Goal: Task Accomplishment & Management: Manage account settings

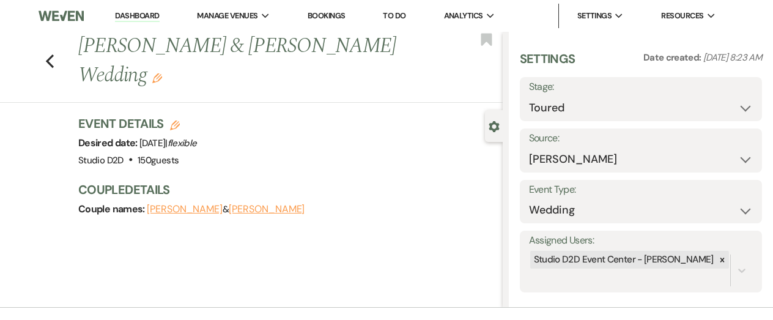
click at [141, 13] on link "Dashboard" at bounding box center [137, 16] width 44 height 12
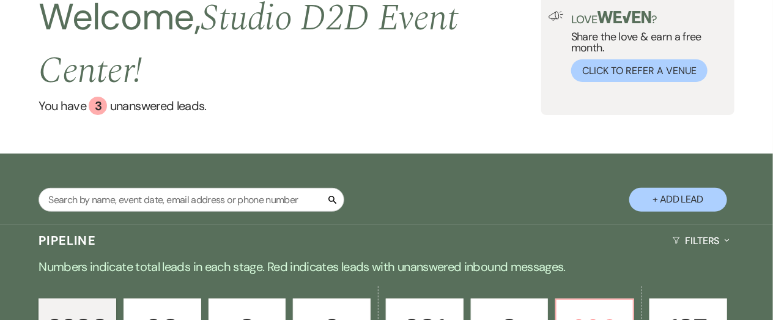
scroll to position [81, 0]
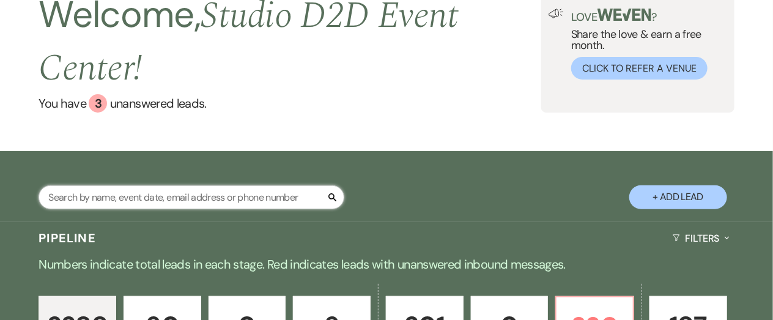
click at [255, 198] on input "text" at bounding box center [192, 197] width 306 height 24
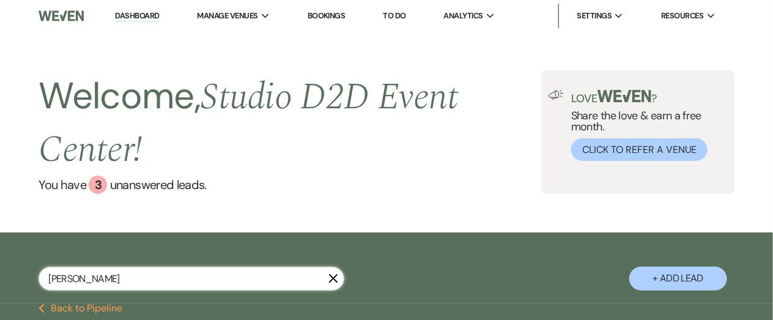
type input "francis"
click at [675, 278] on button "+ Add Lead" at bounding box center [679, 279] width 98 height 24
select select "675"
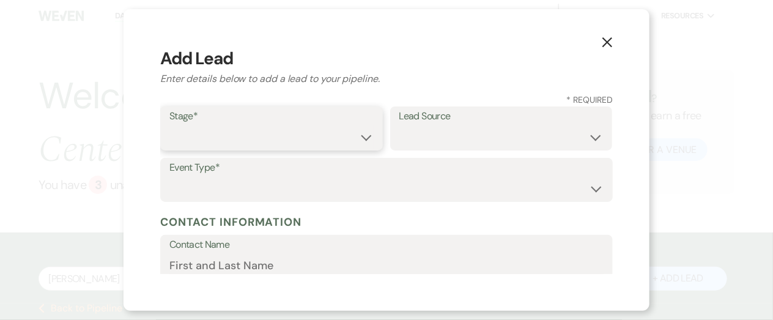
click at [332, 133] on select "Inquiry Follow Up Tour Requested Tour Confirmed Toured Proposal Sent Booked Lost" at bounding box center [271, 137] width 204 height 24
select select "4"
click at [169, 125] on select "Inquiry Follow Up Tour Requested Tour Confirmed Toured Proposal Sent Booked Lost" at bounding box center [271, 137] width 204 height 24
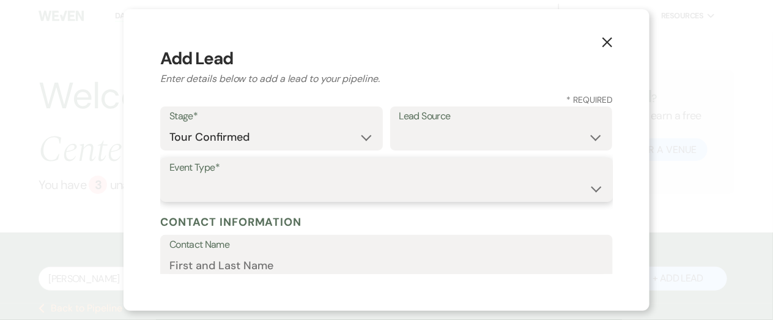
click at [308, 188] on select "Wedding Anniversary Party Baby Shower Bachelorette / Bachelor Party Birthday Pa…" at bounding box center [386, 189] width 434 height 24
select select "1"
click at [169, 177] on select "Wedding Anniversary Party Baby Shower Bachelorette / Bachelor Party Birthday Pa…" at bounding box center [386, 189] width 434 height 24
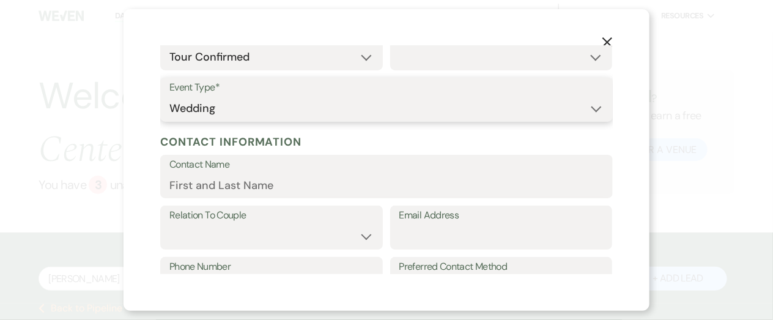
scroll to position [81, 0]
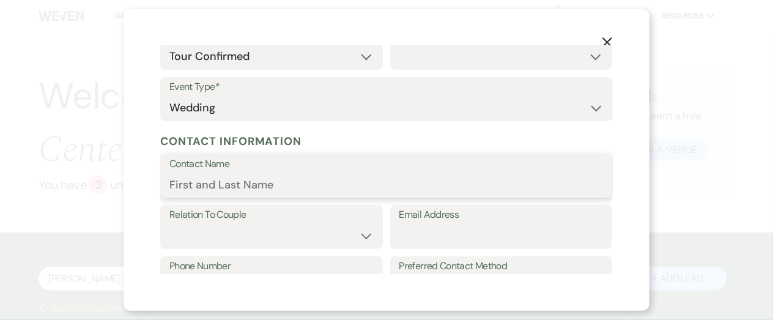
click at [270, 182] on input "Contact Name" at bounding box center [386, 185] width 434 height 24
paste input "Frances Howard"
type input "Frances Howard"
click at [288, 237] on select "Couple Planner Parent of Couple Family Member Friend Other" at bounding box center [271, 236] width 204 height 24
select select "1"
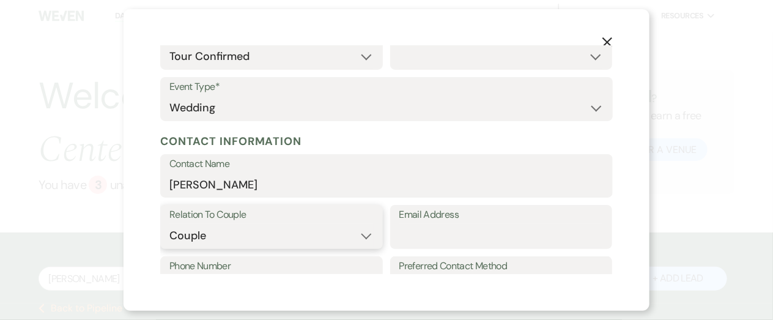
click at [169, 224] on select "Couple Planner Parent of Couple Family Member Friend Other" at bounding box center [271, 236] width 204 height 24
click at [489, 226] on input "Email Address" at bounding box center [502, 236] width 204 height 24
paste input "villairewedding@gmail.com"
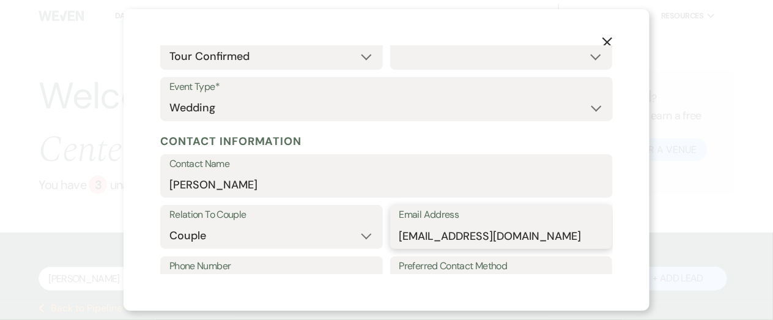
click at [489, 226] on input "villairewedding@gmail.com" at bounding box center [502, 236] width 204 height 24
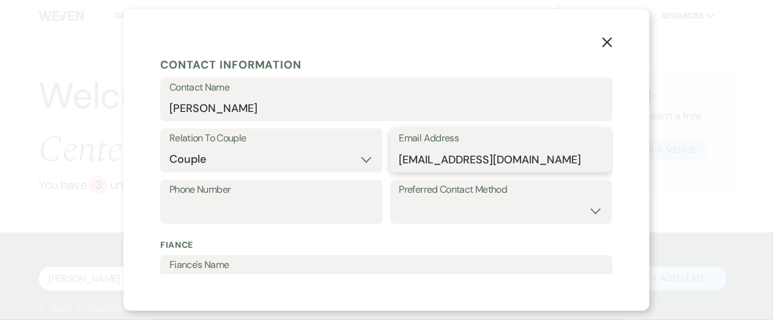
scroll to position [166, 0]
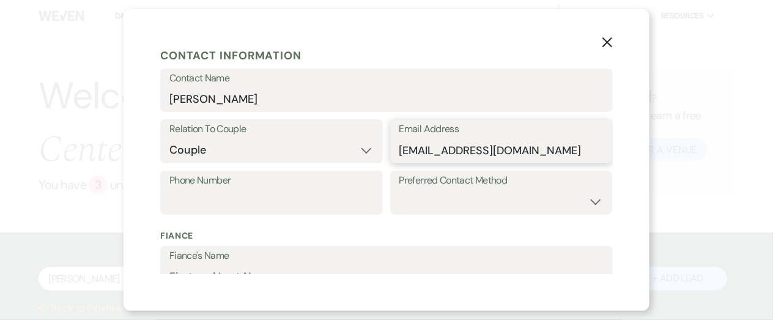
type input "villairewedding@gmail.com"
click at [239, 198] on input "Phone Number" at bounding box center [271, 202] width 204 height 24
paste input "269-615-0132"
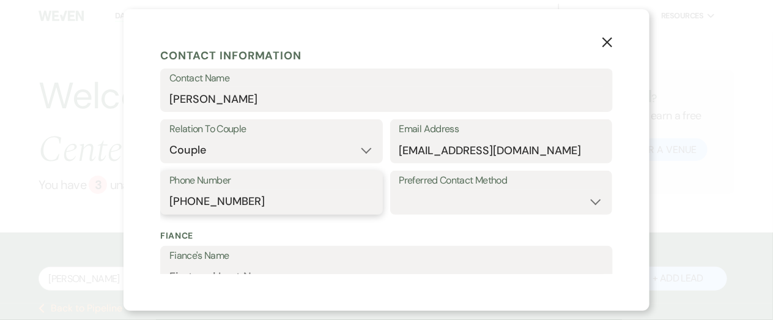
type input "269-615-0132"
click at [433, 205] on select "Email Phone Text" at bounding box center [502, 202] width 204 height 24
select select "email"
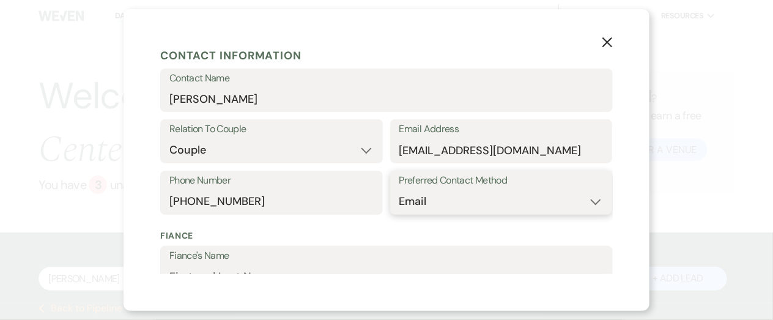
click at [400, 190] on select "Email Phone Text" at bounding box center [502, 202] width 204 height 24
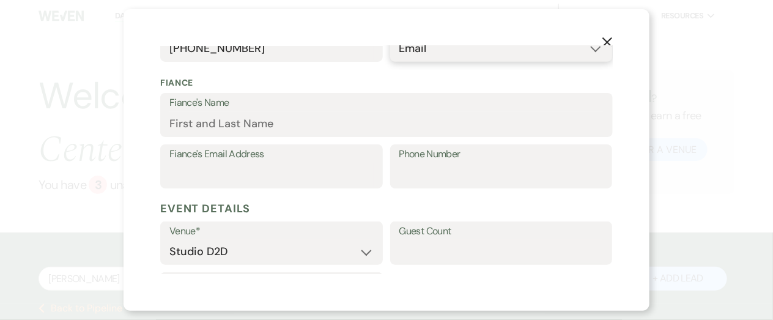
scroll to position [323, 0]
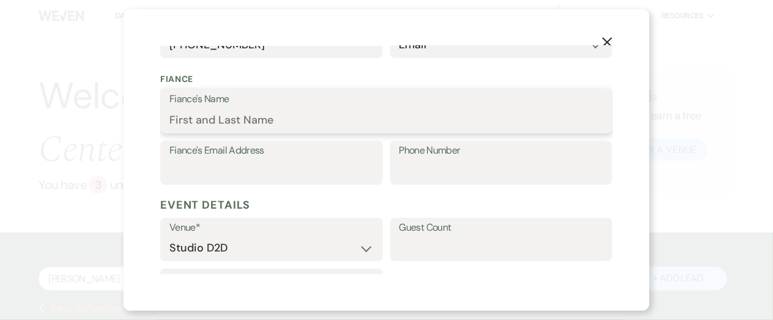
click at [286, 121] on input "Fiance's Name" at bounding box center [386, 120] width 434 height 24
paste input "Christopher Villaire"
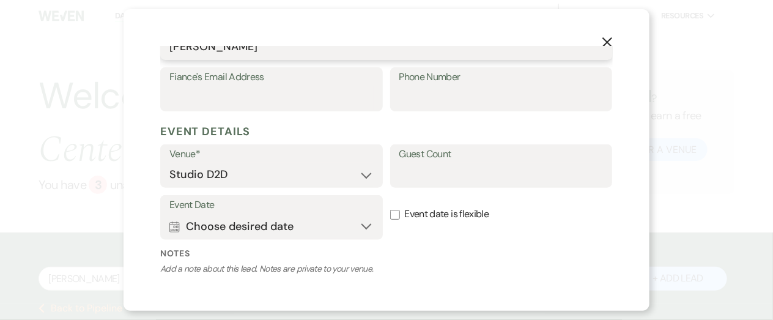
scroll to position [400, 0]
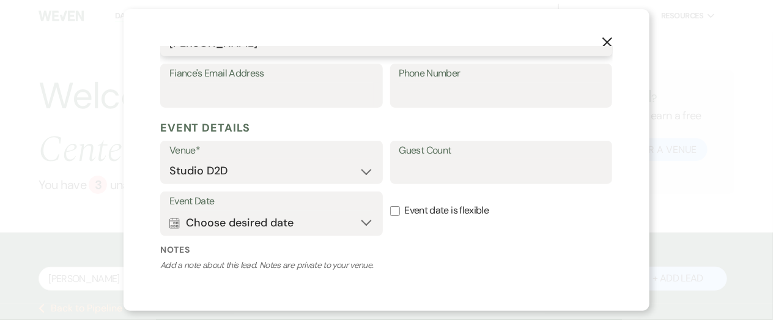
type input "Christopher Villaire"
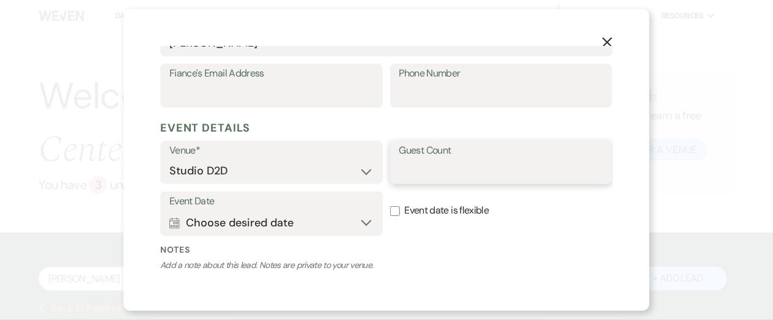
click at [425, 163] on input "Guest Count" at bounding box center [502, 171] width 204 height 24
type input "200"
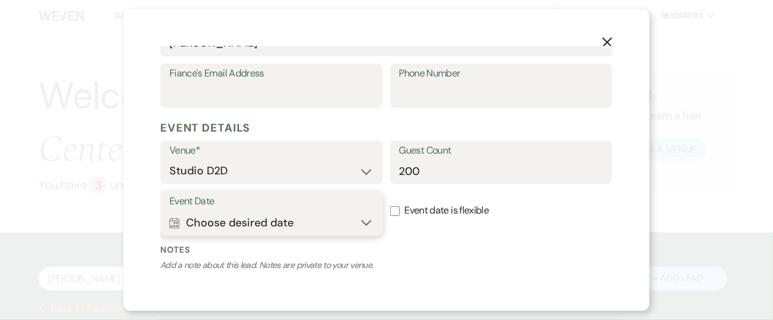
click at [355, 217] on button "Calendar Choose desired date Expand" at bounding box center [271, 222] width 204 height 24
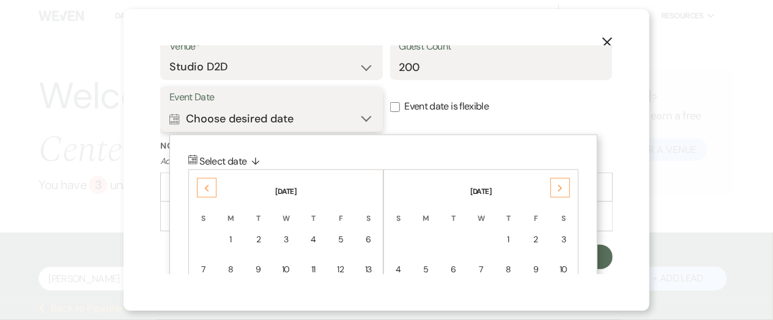
scroll to position [505, 0]
click at [209, 186] on icon "Previous" at bounding box center [207, 187] width 6 height 7
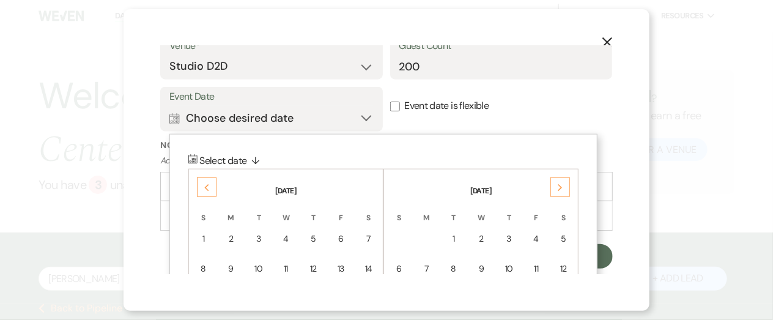
click at [209, 186] on icon "Previous" at bounding box center [207, 187] width 6 height 7
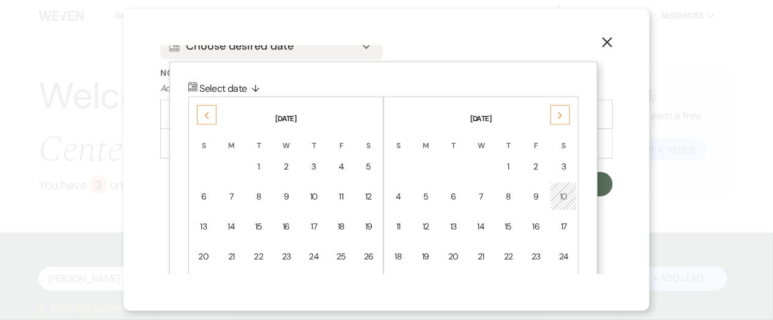
scroll to position [578, 0]
click at [363, 225] on div "19" at bounding box center [368, 226] width 10 height 13
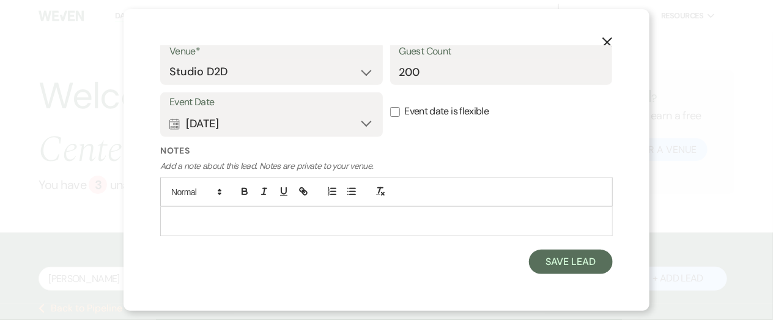
scroll to position [499, 0]
click at [393, 113] on input "Event date is flexible" at bounding box center [395, 113] width 10 height 10
checkbox input "true"
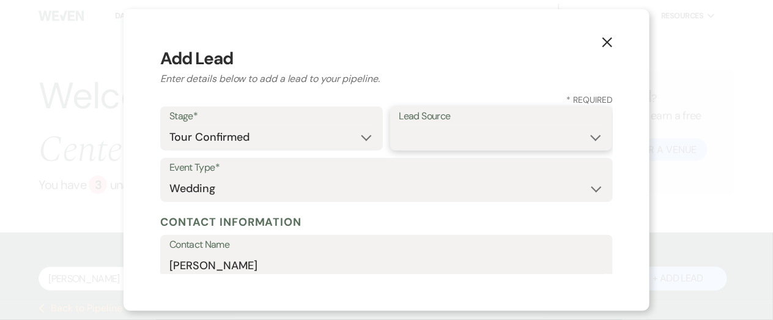
click at [430, 134] on select "Weven Venue Website Instagram Facebook Pinterest Google The Knot Wedding Wire H…" at bounding box center [502, 137] width 204 height 24
select select "17"
click at [400, 125] on select "Weven Venue Website Instagram Facebook Pinterest Google The Knot Wedding Wire H…" at bounding box center [502, 137] width 204 height 24
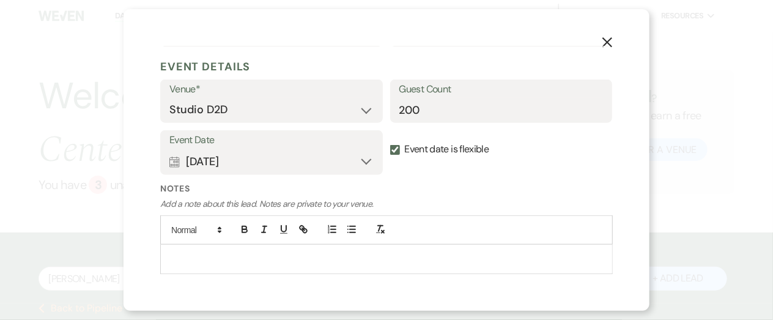
scroll to position [499, 0]
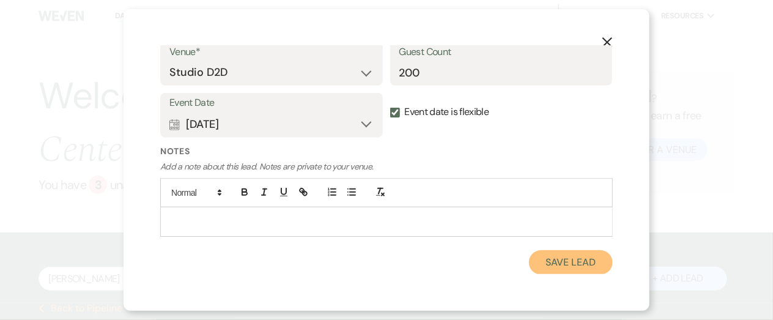
click at [548, 264] on button "Save Lead" at bounding box center [571, 262] width 84 height 24
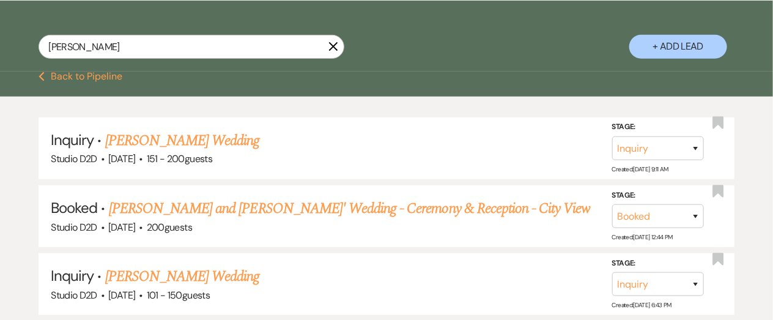
scroll to position [0, 0]
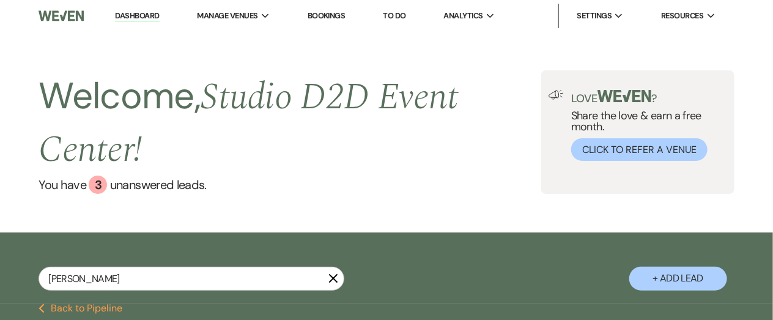
click at [331, 280] on icon "X" at bounding box center [334, 278] width 10 height 10
click at [149, 70] on h2 "Welcome, Studio D2D Event Center !" at bounding box center [290, 122] width 503 height 105
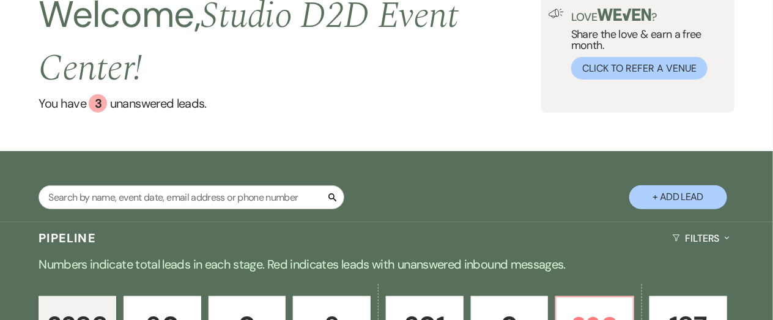
scroll to position [198, 0]
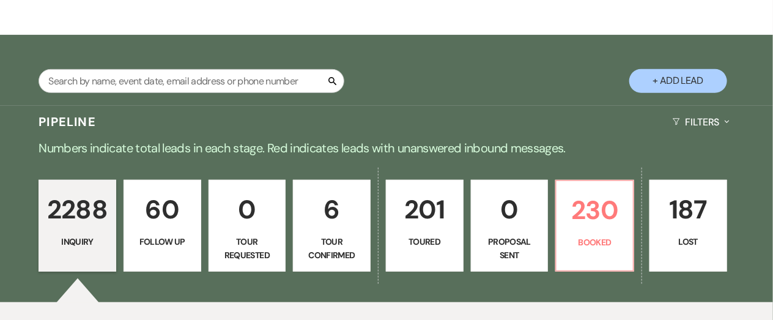
click at [331, 212] on p "6" at bounding box center [332, 209] width 62 height 41
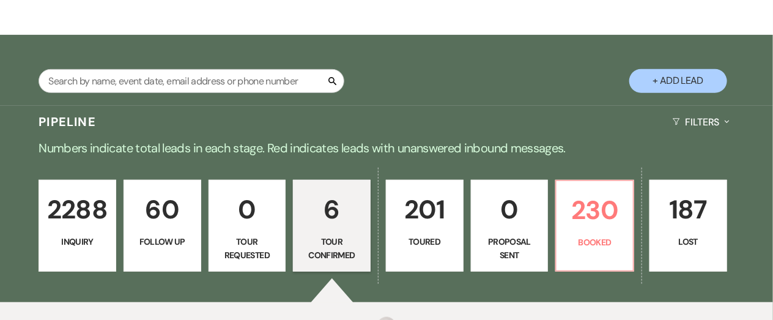
select select "4"
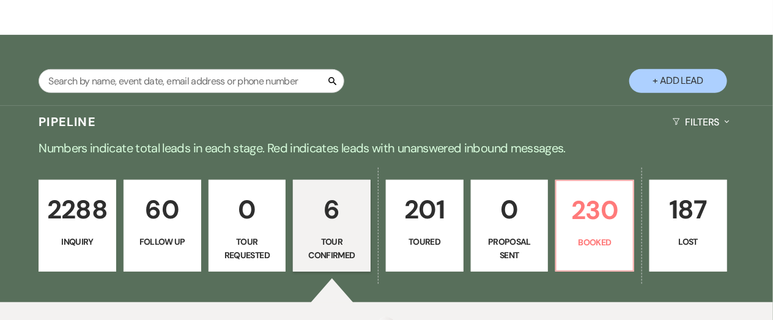
select select "4"
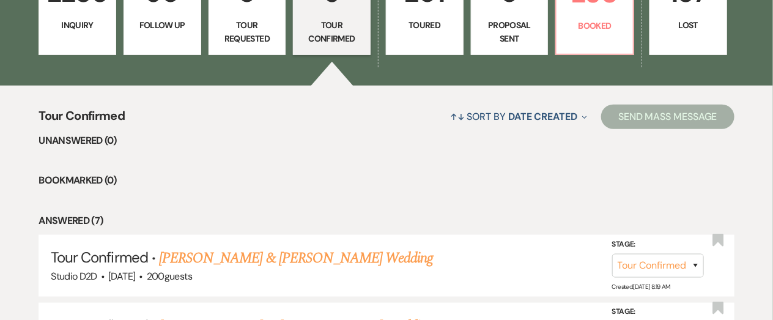
scroll to position [418, 0]
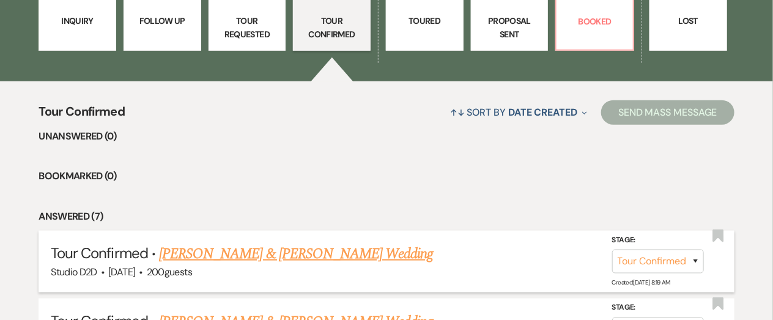
click at [321, 251] on link "Christopher Villaire & Frances Howard's Wedding" at bounding box center [296, 254] width 274 height 22
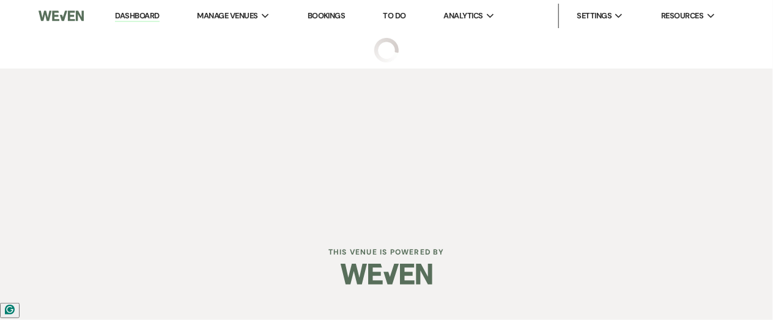
select select "4"
select select "17"
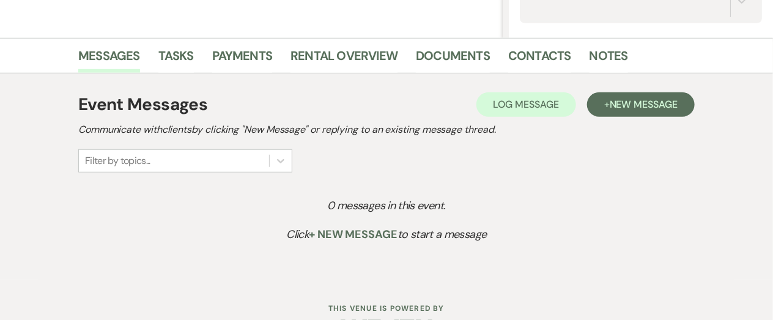
scroll to position [270, 0]
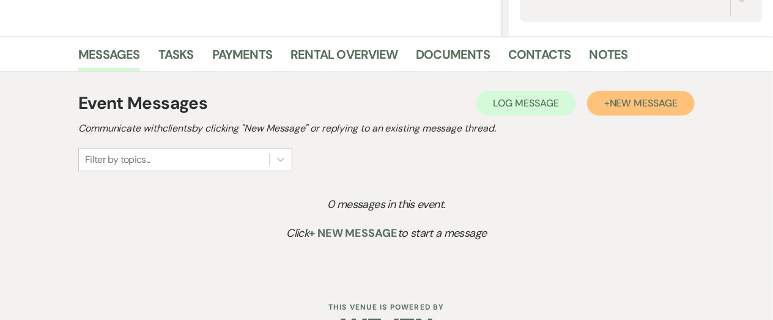
click at [615, 114] on button "+ New Message" at bounding box center [641, 103] width 108 height 24
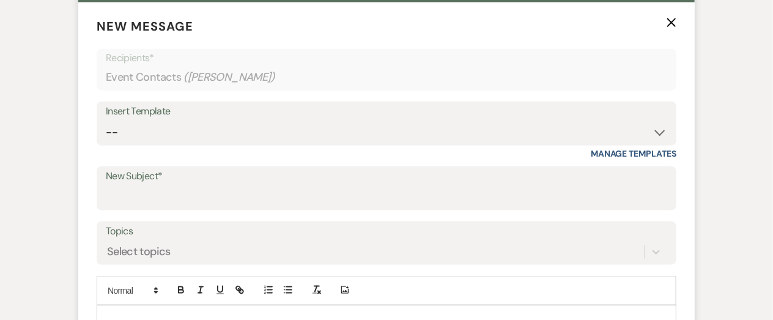
scroll to position [479, 0]
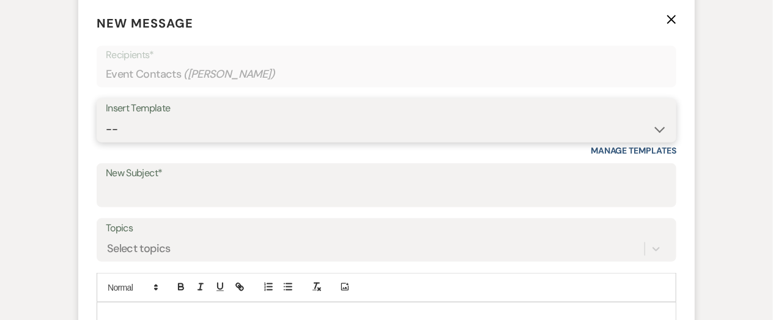
click at [231, 136] on select "-- New Inquiry - message 2 Event Pricing - Non Wedding Weven Planning Portal In…" at bounding box center [387, 129] width 562 height 24
select select "5702"
click at [106, 117] on select "-- New Inquiry - message 2 Event Pricing - Non Wedding Weven Planning Portal In…" at bounding box center [387, 129] width 562 height 24
type input "Your Upcoming Tour at Studio D2D"
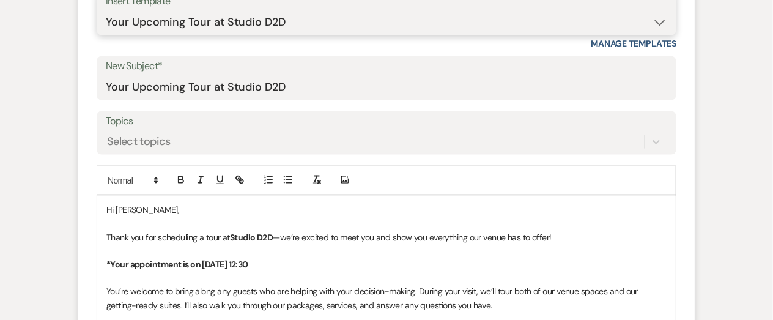
scroll to position [590, 0]
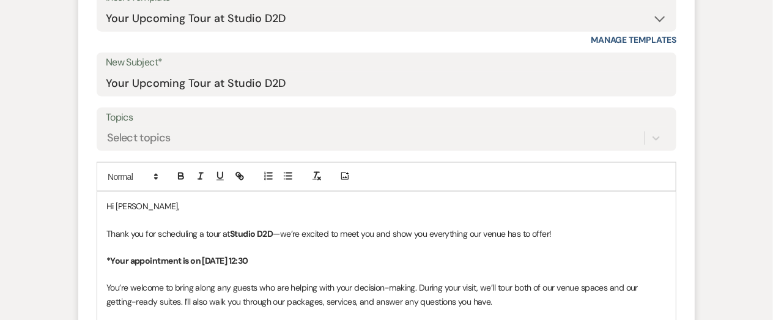
click at [242, 259] on strong "*Your appointment is on May 3 at 12:30" at bounding box center [177, 260] width 142 height 11
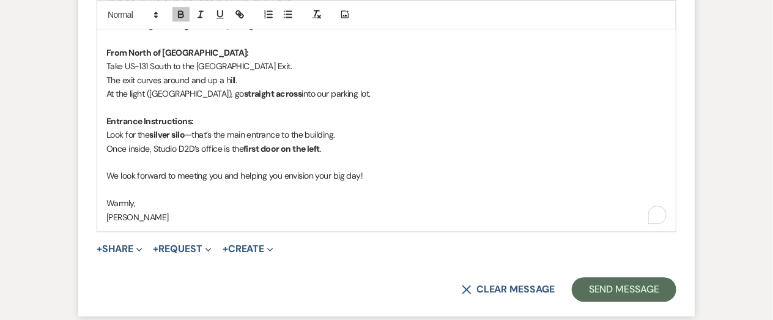
scroll to position [1059, 0]
click at [610, 289] on button "Send Message" at bounding box center [624, 289] width 105 height 24
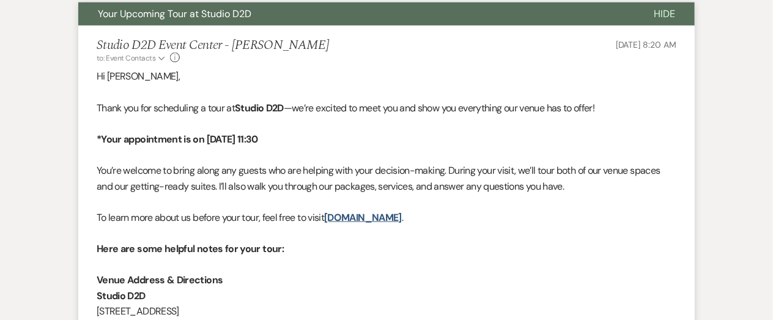
scroll to position [0, 0]
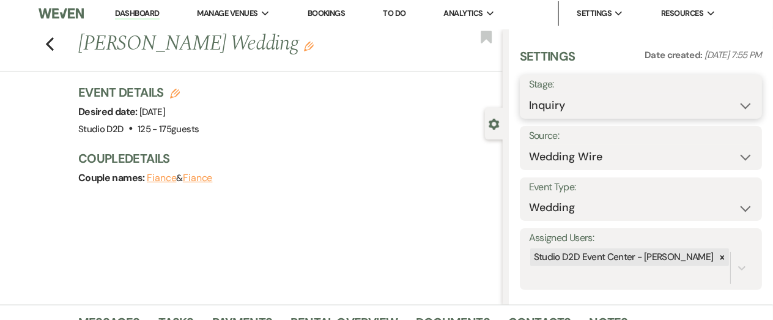
click at [559, 105] on select "Inquiry Follow Up Tour Requested Tour Confirmed Toured Proposal Sent Booked Lost" at bounding box center [641, 106] width 224 height 24
select select "9"
click at [529, 94] on select "Inquiry Follow Up Tour Requested Tour Confirmed Toured Proposal Sent Booked Lost" at bounding box center [641, 106] width 224 height 24
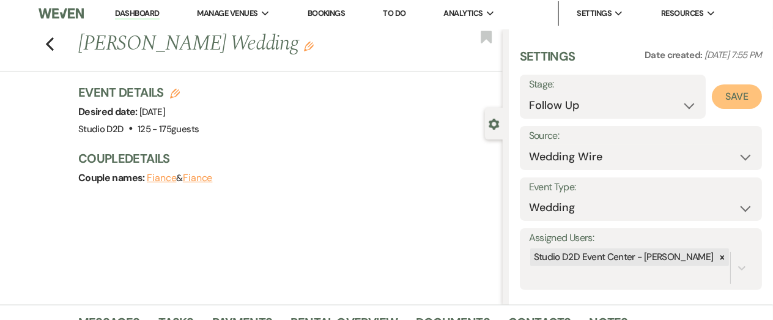
click at [730, 102] on button "Save" at bounding box center [737, 96] width 50 height 24
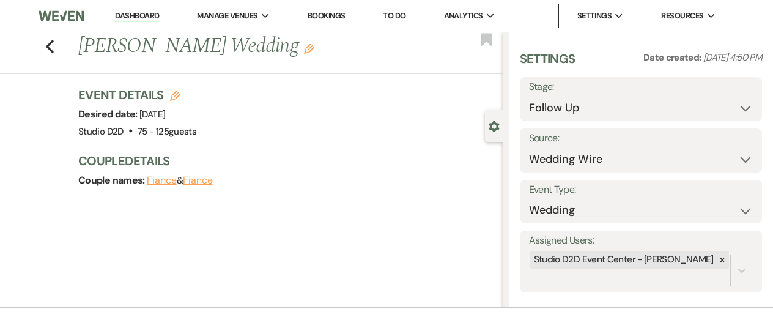
select select "9"
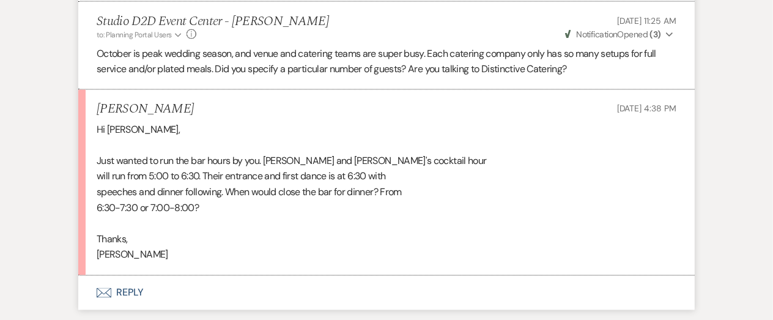
scroll to position [2524, 0]
click at [131, 275] on button "Envelope Reply" at bounding box center [386, 292] width 617 height 34
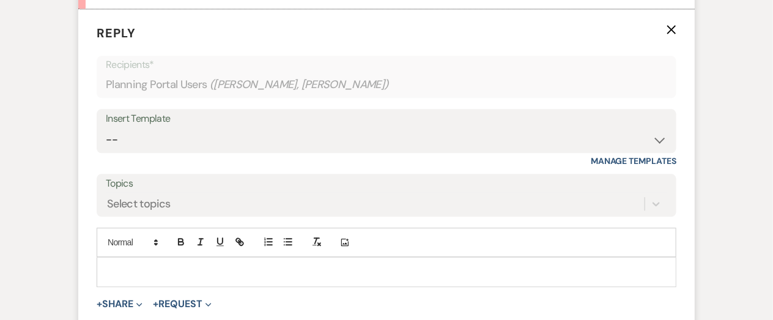
scroll to position [2792, 0]
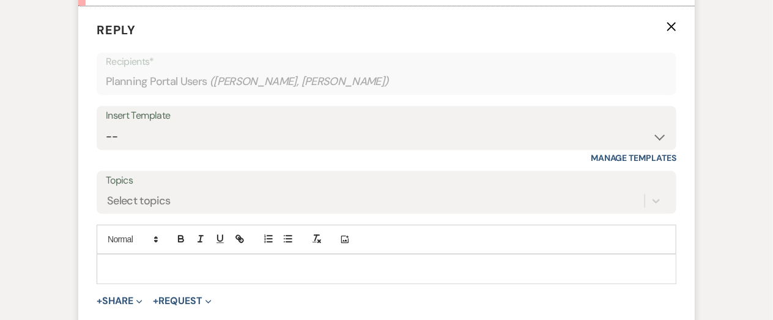
click at [171, 262] on p at bounding box center [386, 268] width 560 height 13
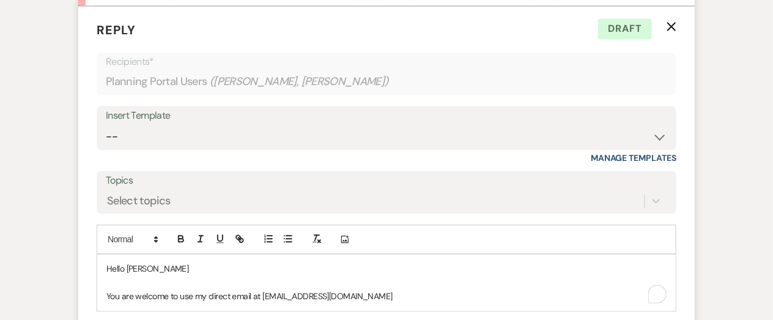
click at [374, 289] on p "You are welcome to use my direct email at [EMAIL_ADDRESS][DOMAIN_NAME]" at bounding box center [386, 295] width 560 height 13
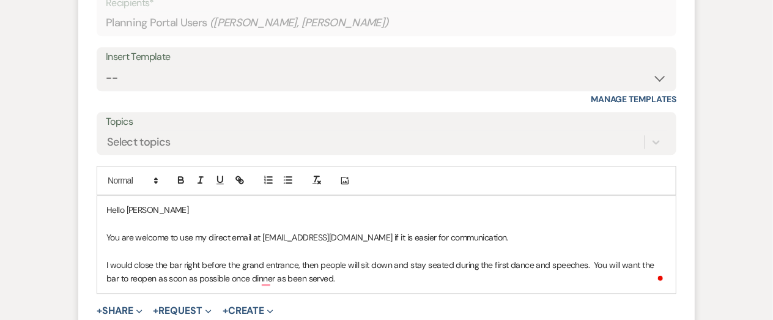
scroll to position [2863, 0]
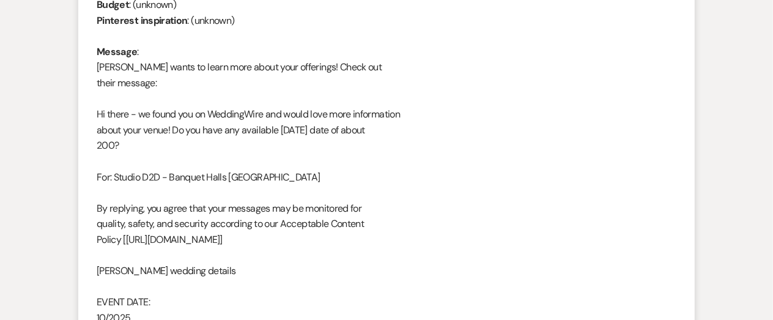
scroll to position [523, 0]
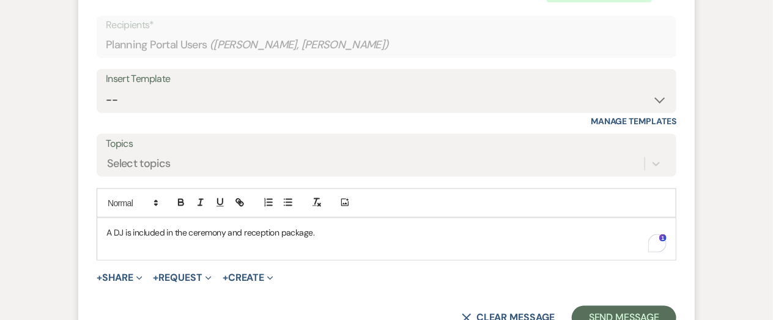
click at [181, 231] on p "A DJ is included in the ceremony and reception package." at bounding box center [386, 232] width 560 height 13
click at [356, 232] on p "A DJ is included in your ceremony and reception package." at bounding box center [386, 232] width 560 height 13
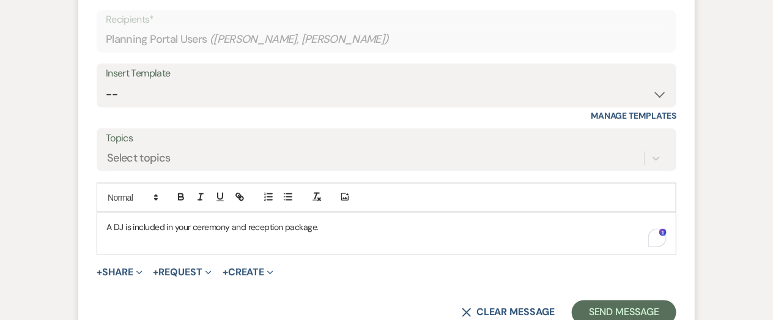
scroll to position [598, 0]
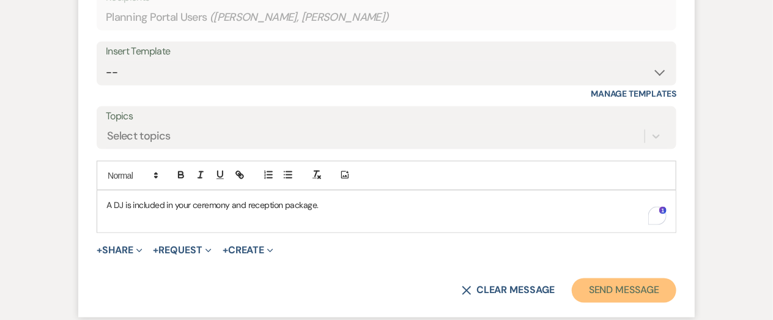
click at [611, 290] on button "Send Message" at bounding box center [624, 290] width 105 height 24
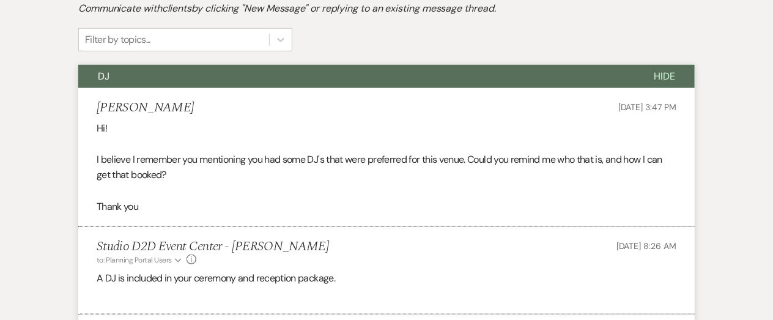
scroll to position [316, 0]
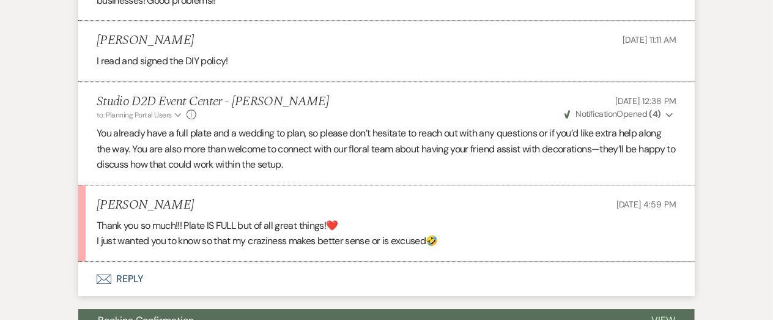
scroll to position [1238, 0]
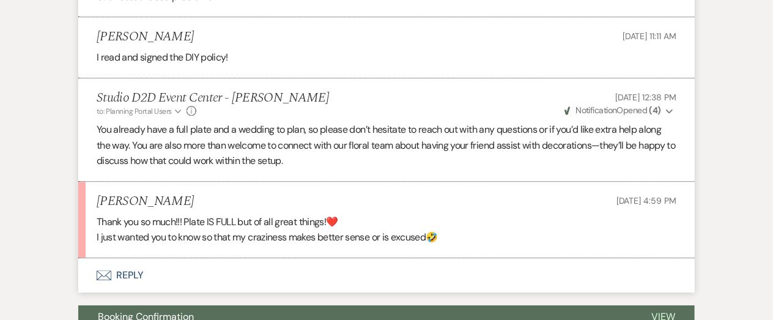
click at [137, 273] on button "Envelope Reply" at bounding box center [386, 275] width 617 height 34
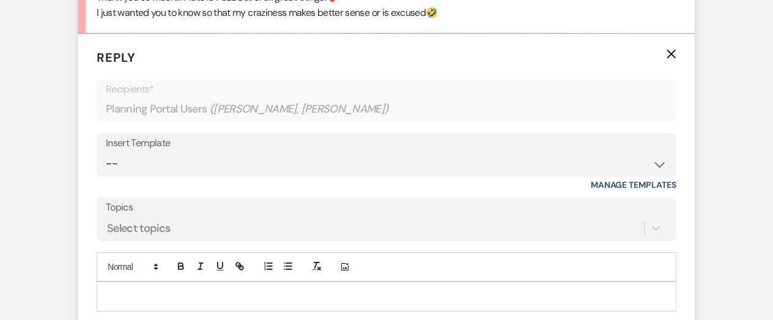
scroll to position [1465, 0]
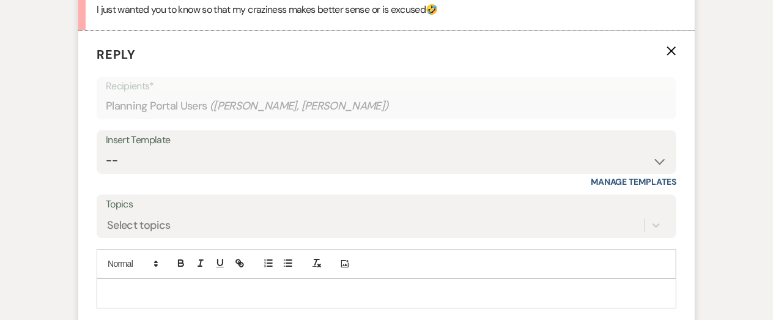
click at [209, 284] on div at bounding box center [386, 293] width 579 height 28
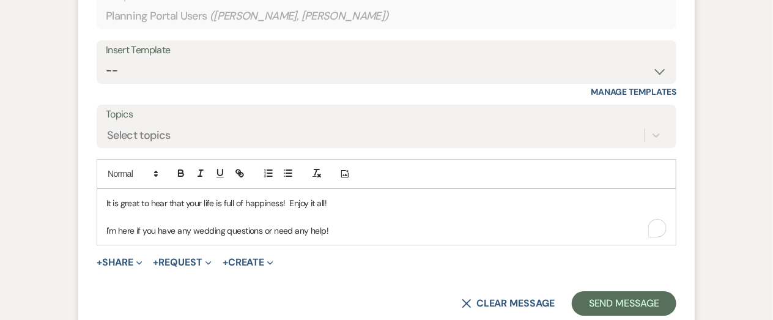
scroll to position [1553, 0]
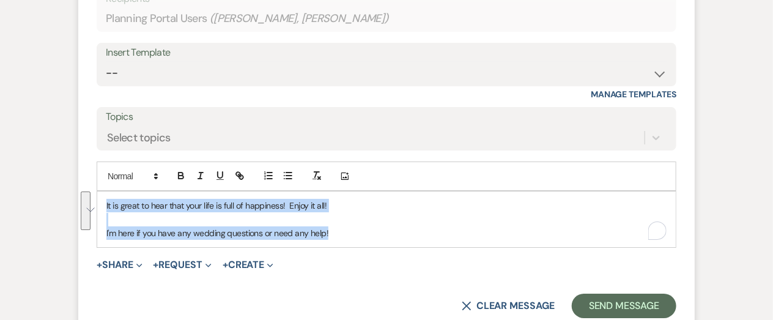
copy div "It is great to hear that your life is full of happiness! Enjoy it all! I'm here…"
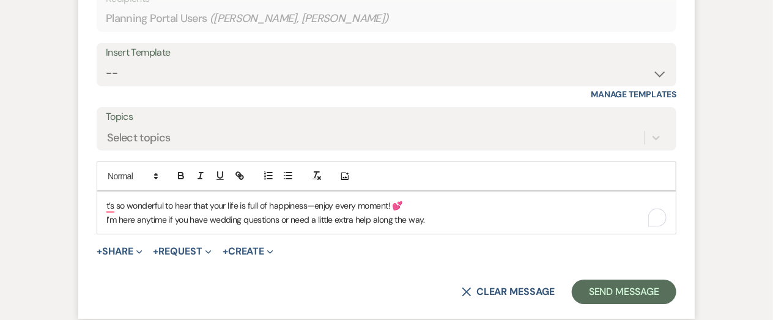
click at [418, 203] on p "t’s so wonderful to hear that your life is full of happiness—enjoy every moment…" at bounding box center [386, 205] width 560 height 13
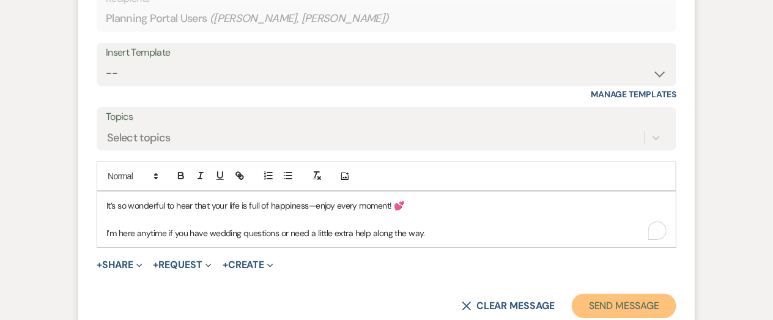
click at [594, 302] on button "Send Message" at bounding box center [624, 306] width 105 height 24
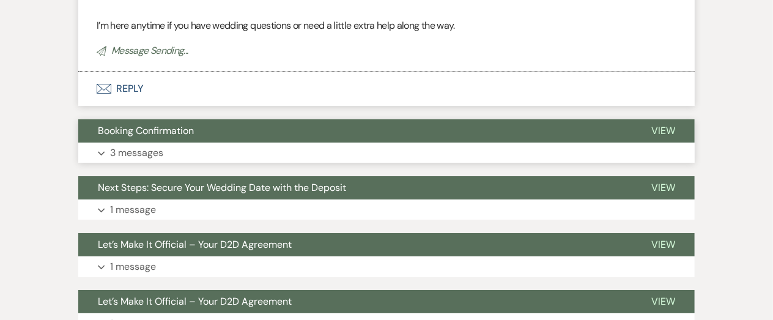
scroll to position [1681, 0]
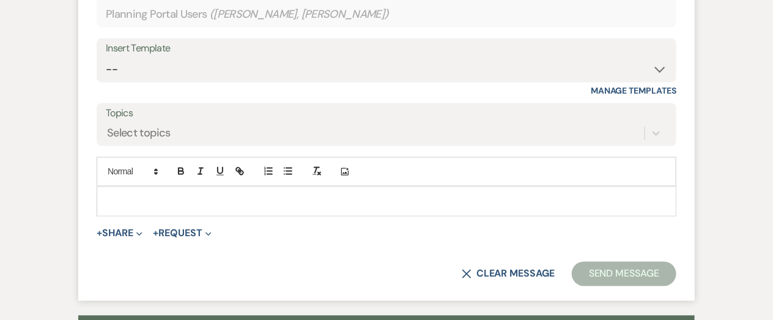
scroll to position [751, 0]
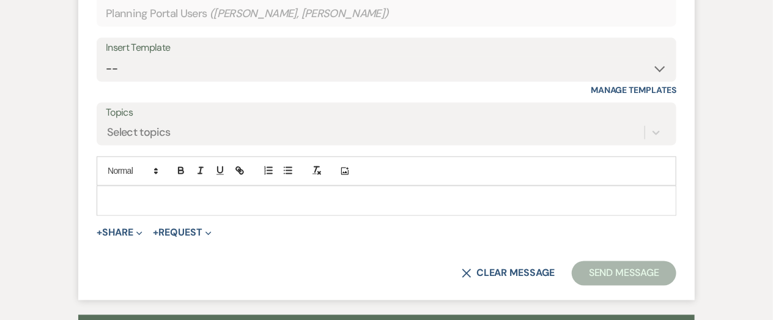
click at [176, 200] on p at bounding box center [386, 200] width 560 height 13
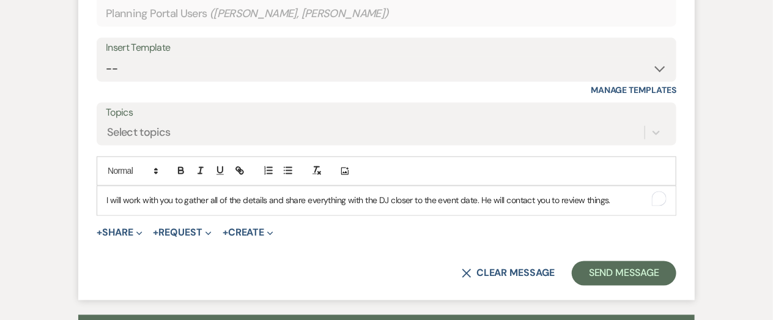
click at [105, 202] on div "I will work with you to gather all of the details and share everything with the…" at bounding box center [386, 201] width 579 height 28
click at [481, 203] on p "I will work with you to gather all of the details and share everything with the…" at bounding box center [386, 200] width 560 height 13
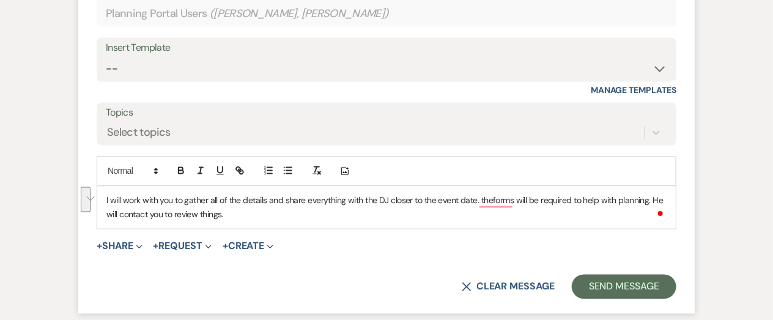
copy p "I will work with you to gather all of the details and share everything with the…"
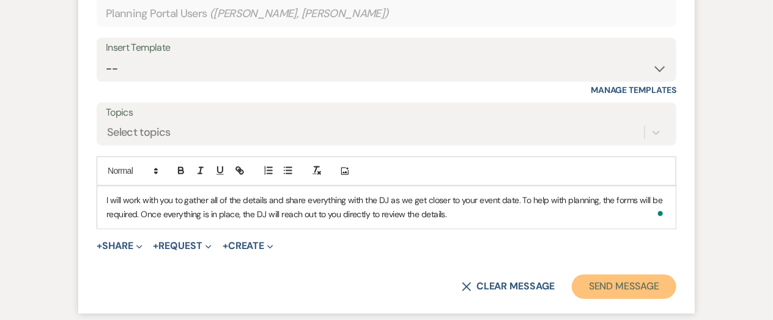
click at [595, 288] on button "Send Message" at bounding box center [624, 287] width 105 height 24
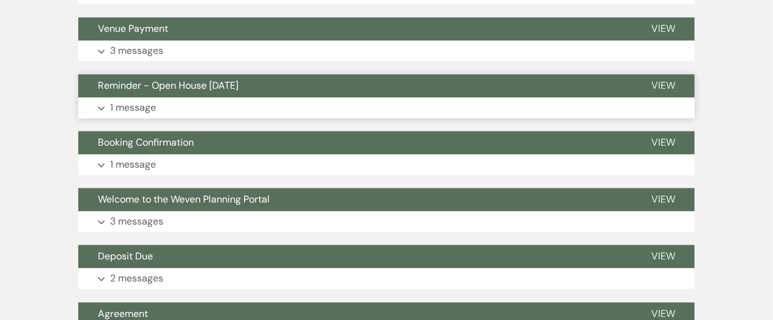
scroll to position [0, 0]
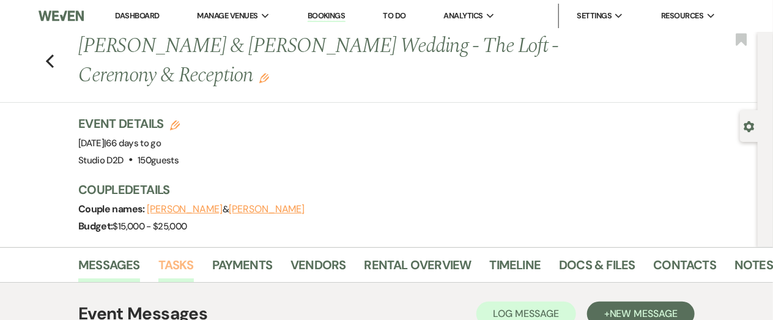
click at [183, 264] on link "Tasks" at bounding box center [175, 268] width 35 height 27
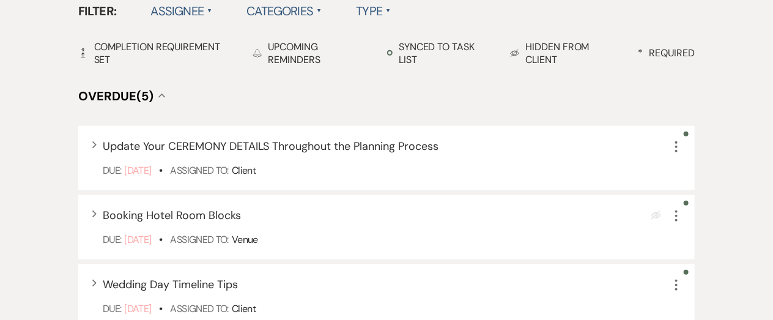
scroll to position [358, 0]
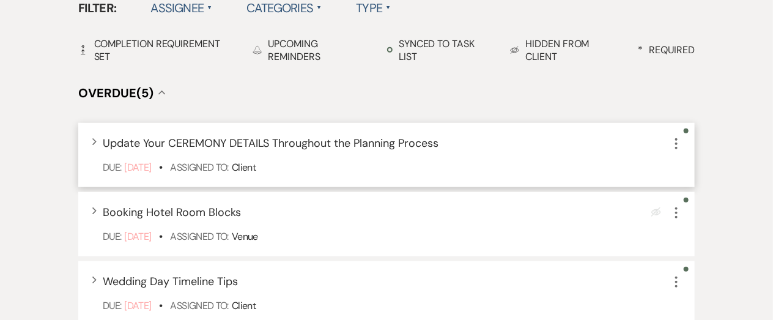
click at [677, 140] on icon "More" at bounding box center [676, 143] width 15 height 15
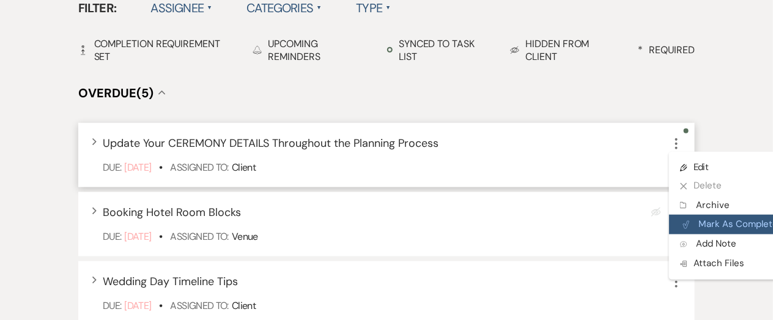
click at [710, 217] on button "Plan Portal Link Mark As Complete" at bounding box center [729, 225] width 120 height 20
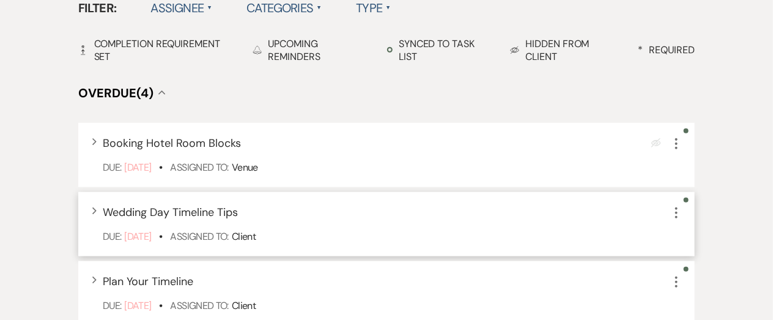
click at [674, 212] on icon "More" at bounding box center [676, 213] width 15 height 15
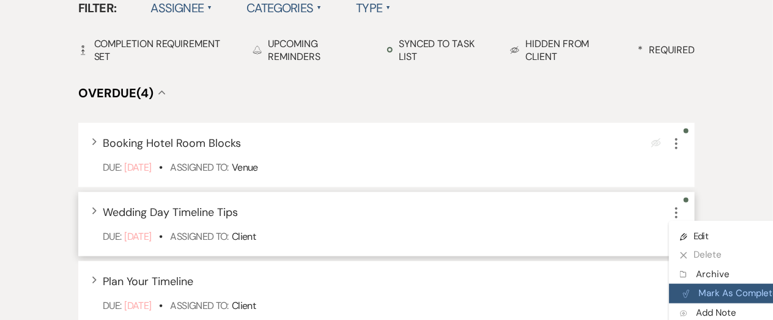
click at [688, 290] on use "button" at bounding box center [686, 293] width 6 height 7
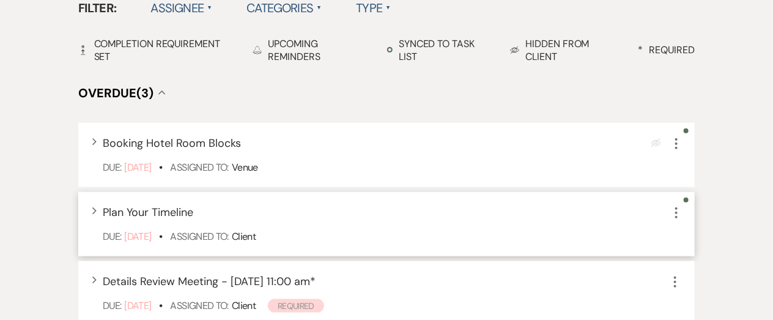
click at [675, 212] on icon "More" at bounding box center [676, 213] width 15 height 15
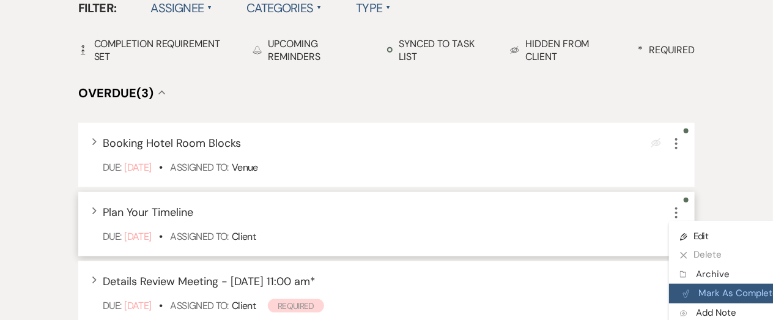
click at [697, 291] on button "Plan Portal Link Mark As Complete" at bounding box center [729, 294] width 120 height 20
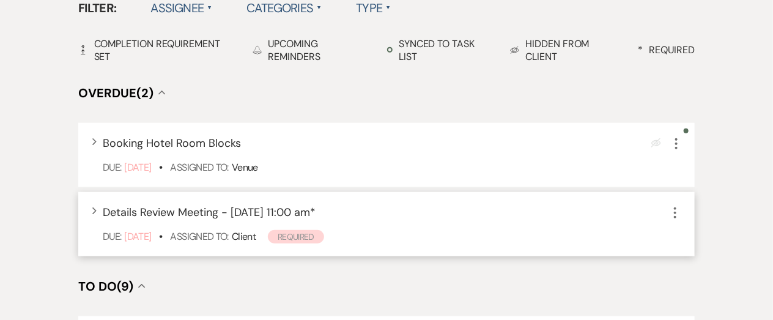
click at [674, 215] on use "button" at bounding box center [675, 212] width 2 height 11
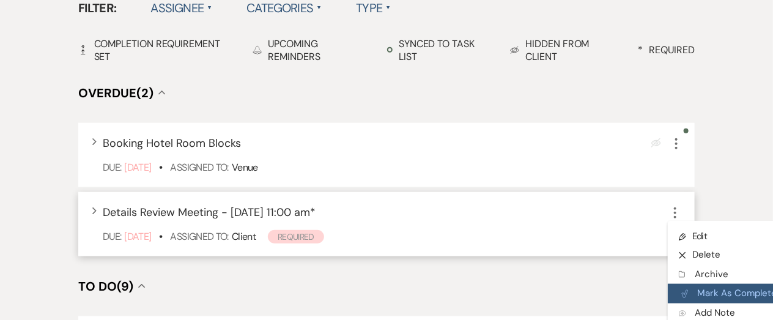
click at [697, 288] on button "Plan Portal Link Mark As Complete" at bounding box center [728, 294] width 120 height 20
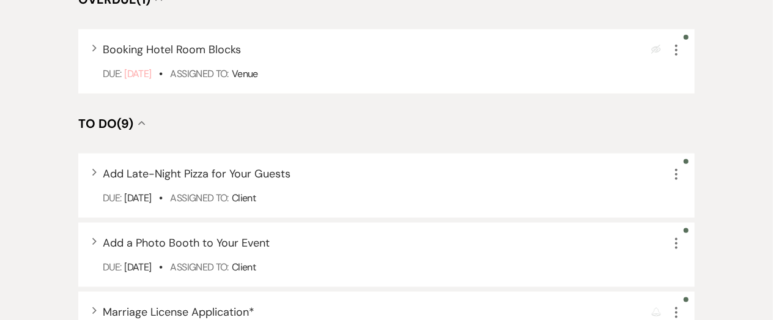
scroll to position [452, 0]
click at [677, 240] on use "button" at bounding box center [676, 242] width 2 height 11
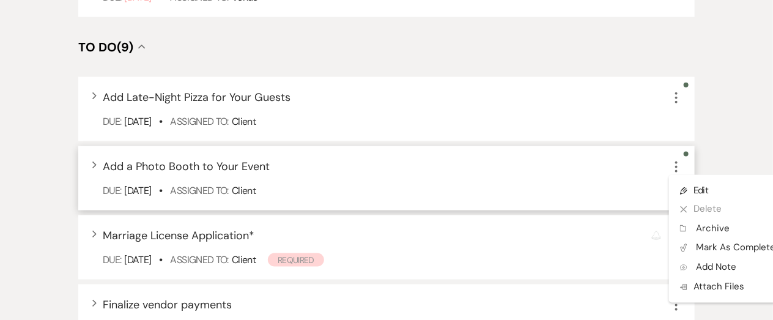
scroll to position [531, 0]
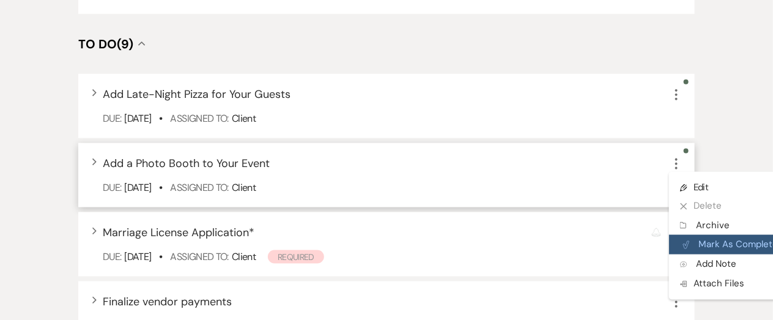
click at [685, 248] on button "Plan Portal Link Mark As Complete" at bounding box center [729, 245] width 120 height 20
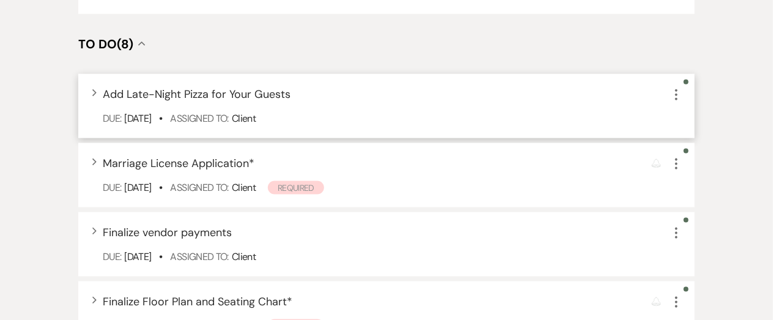
click at [266, 89] on span "Add Late-Night Pizza for Your Guests" at bounding box center [197, 94] width 188 height 15
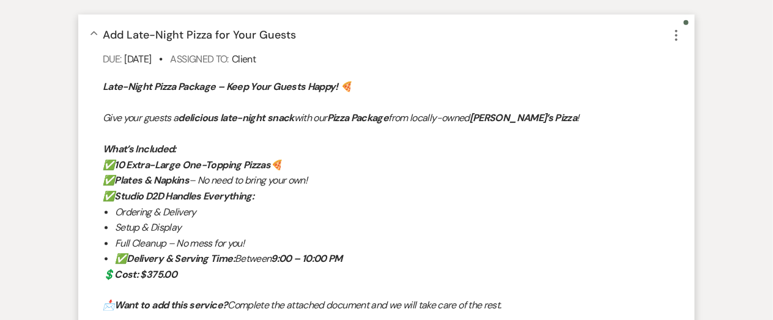
scroll to position [585, 0]
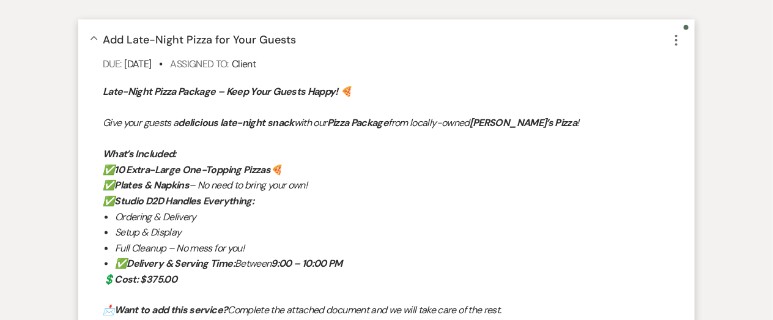
click at [674, 39] on icon "More" at bounding box center [676, 40] width 15 height 15
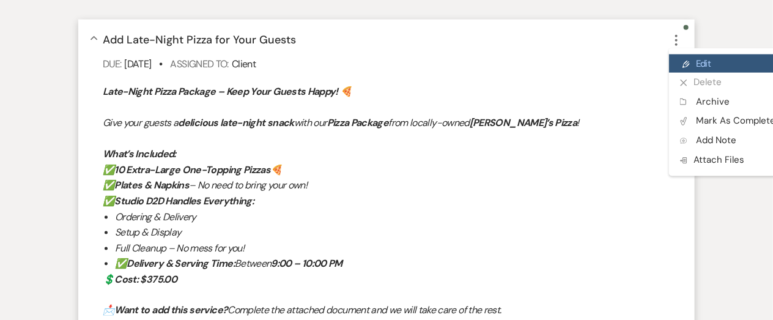
click at [694, 66] on link "Pencil Edit" at bounding box center [727, 63] width 117 height 18
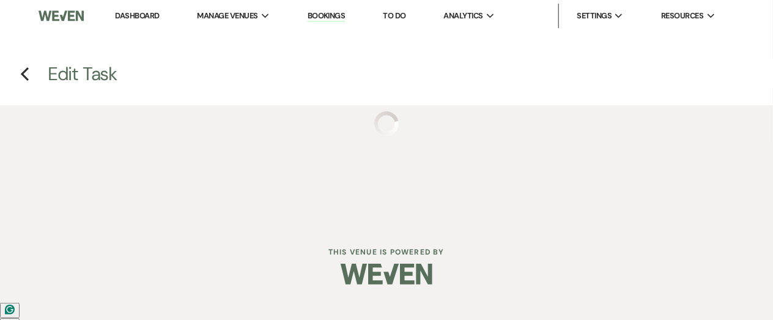
select select "false"
select select "planningToolsAccount"
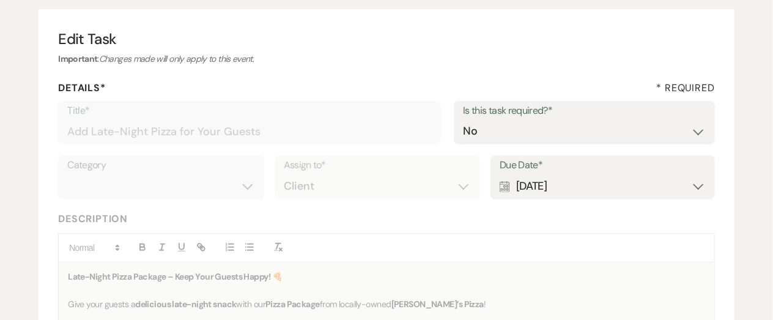
scroll to position [112, 0]
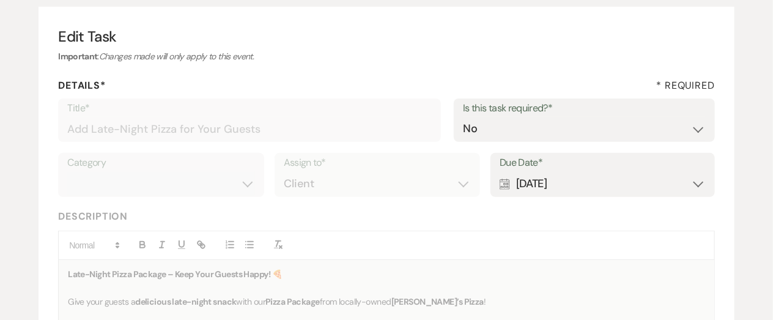
click at [585, 183] on div "Calendar Sep 05, 2025 Expand" at bounding box center [603, 184] width 206 height 24
select select "day"
select select "beforeEventDate"
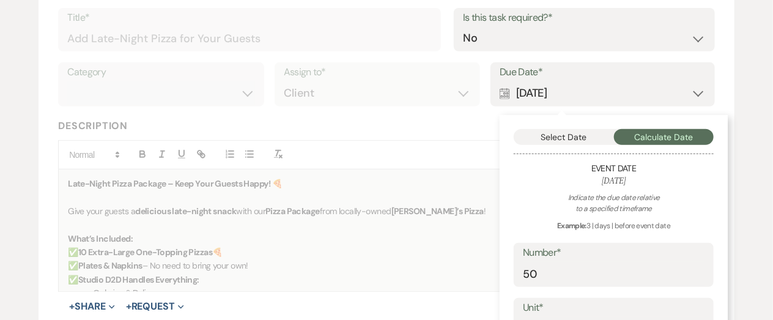
scroll to position [203, 0]
click at [578, 138] on button "Select Date" at bounding box center [564, 136] width 100 height 16
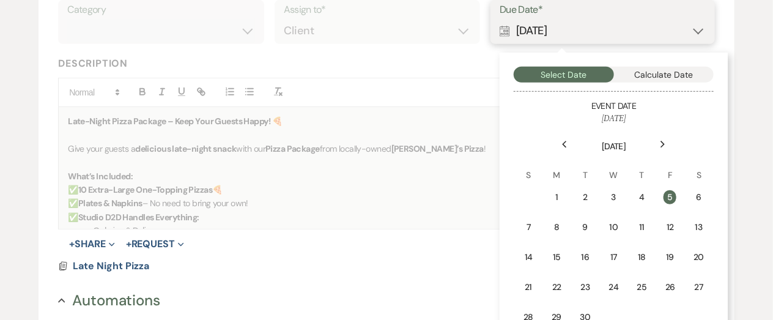
scroll to position [268, 0]
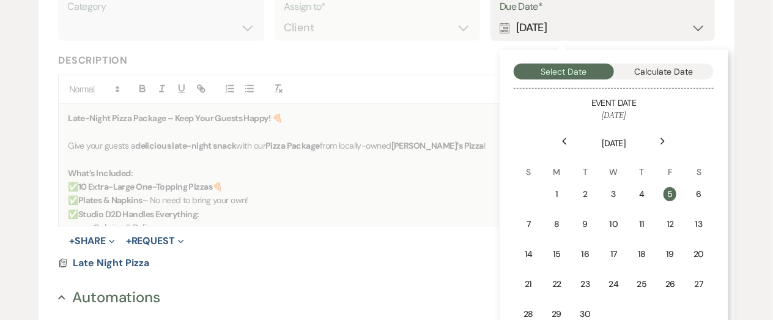
click at [564, 144] on icon "Previous" at bounding box center [565, 141] width 6 height 7
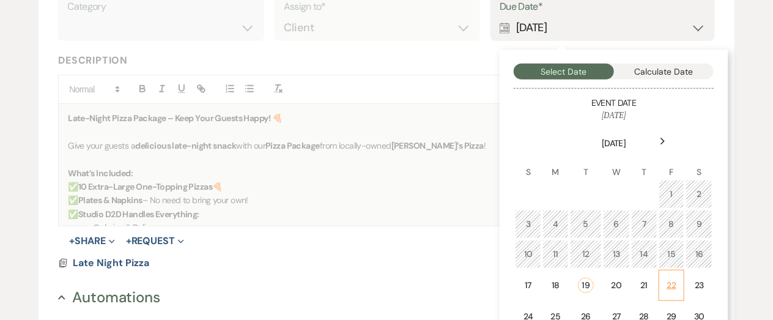
click at [673, 284] on div "22" at bounding box center [672, 285] width 10 height 13
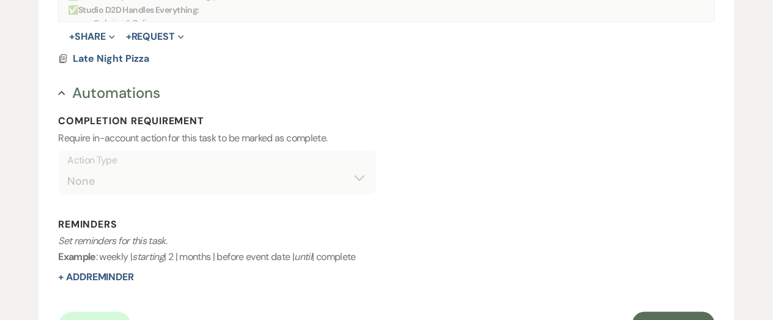
scroll to position [474, 0]
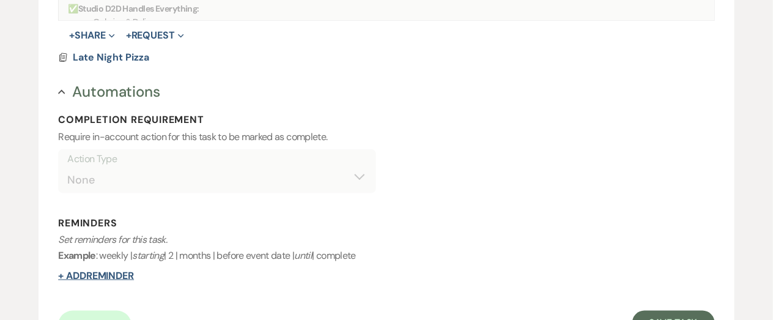
click at [121, 277] on button "+ Add Reminder" at bounding box center [96, 276] width 76 height 10
select select "client"
select select "days"
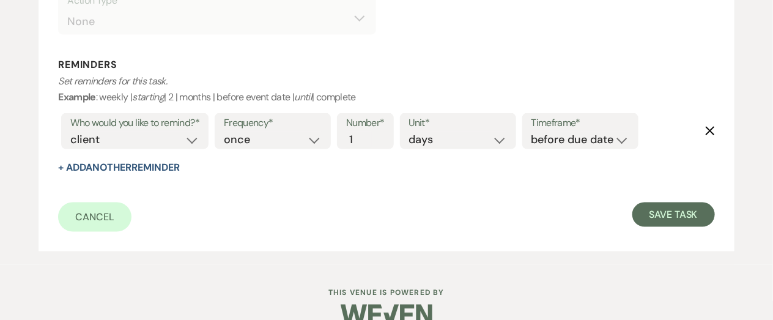
scroll to position [636, 0]
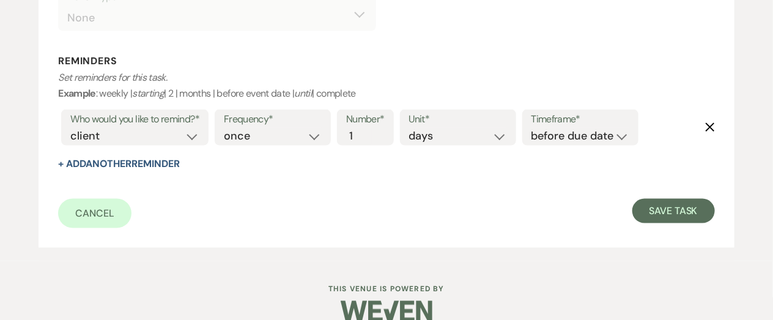
click at [710, 127] on icon "Delete" at bounding box center [710, 127] width 10 height 10
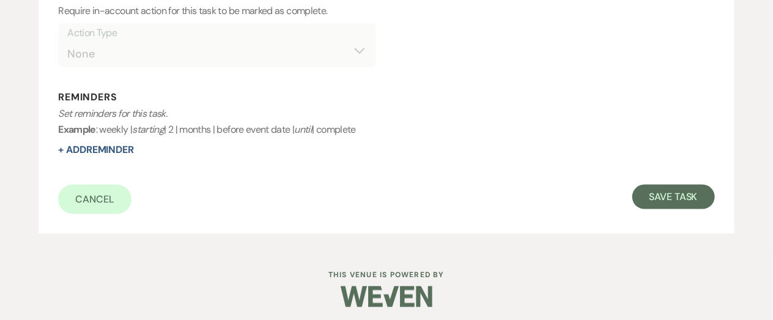
scroll to position [605, 0]
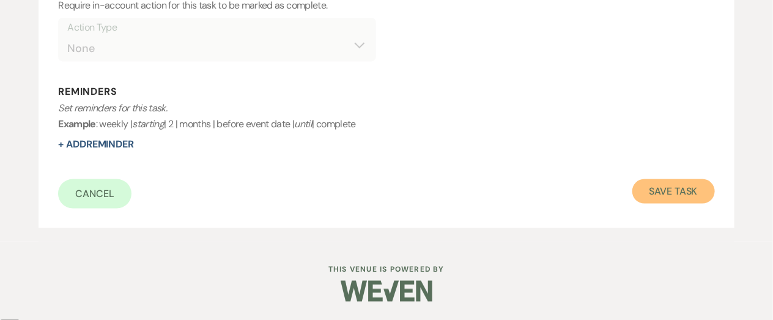
click at [661, 191] on button "Save Task" at bounding box center [674, 191] width 83 height 24
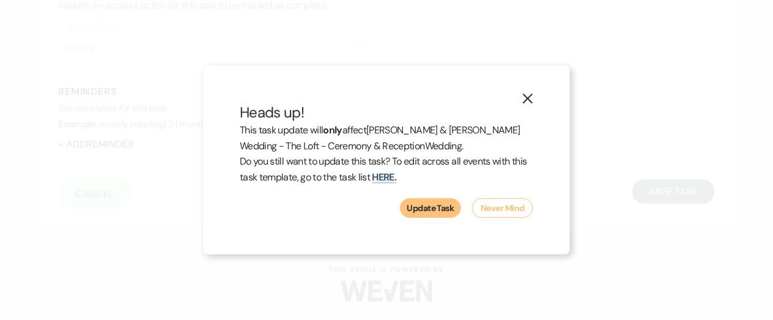
click at [437, 214] on button "Update Task" at bounding box center [430, 208] width 61 height 20
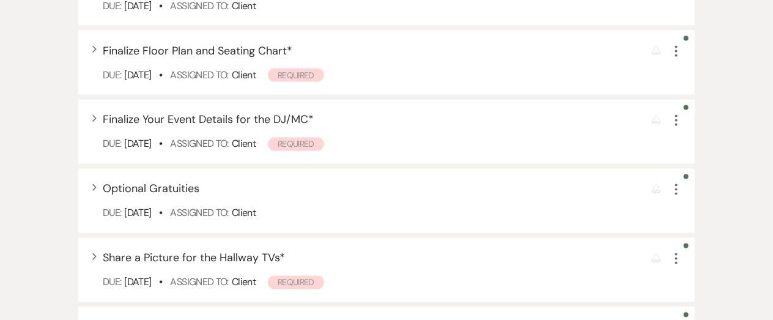
scroll to position [784, 0]
